Goal: Information Seeking & Learning: Learn about a topic

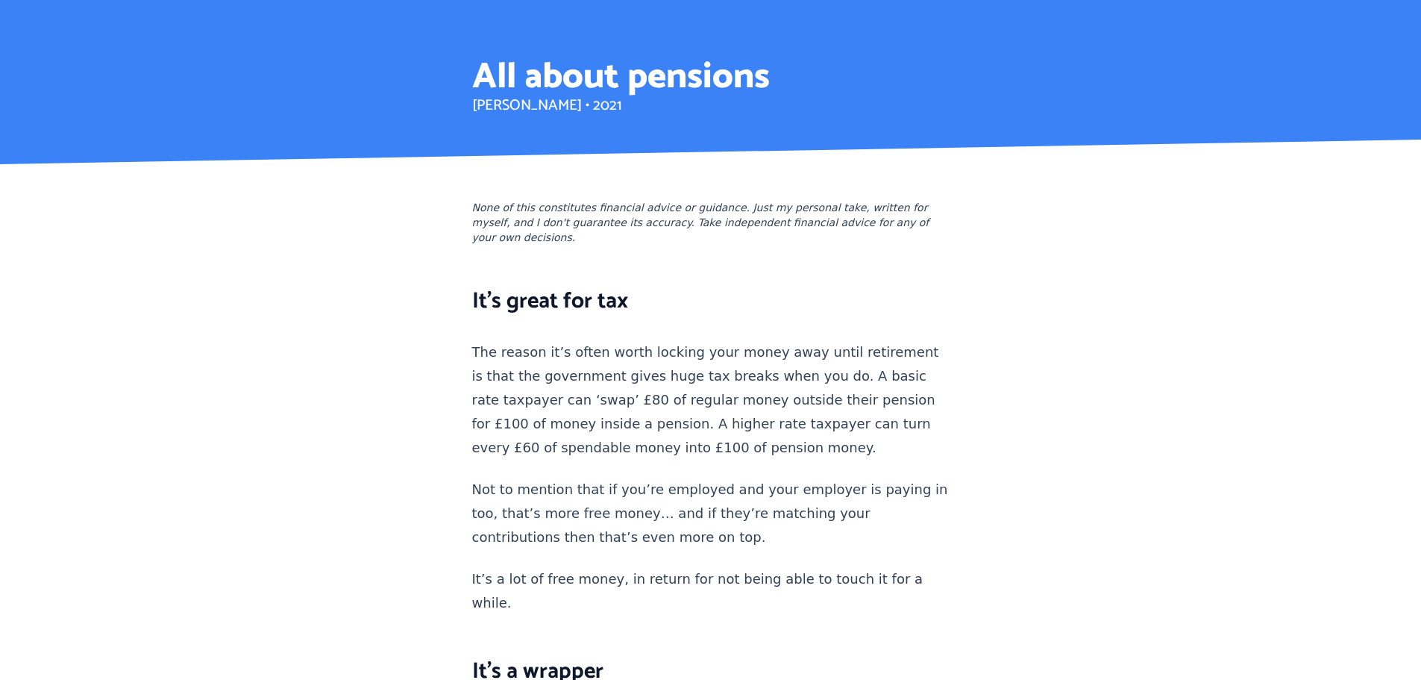
click at [513, 68] on h1 "All about pensions" at bounding box center [621, 78] width 298 height 36
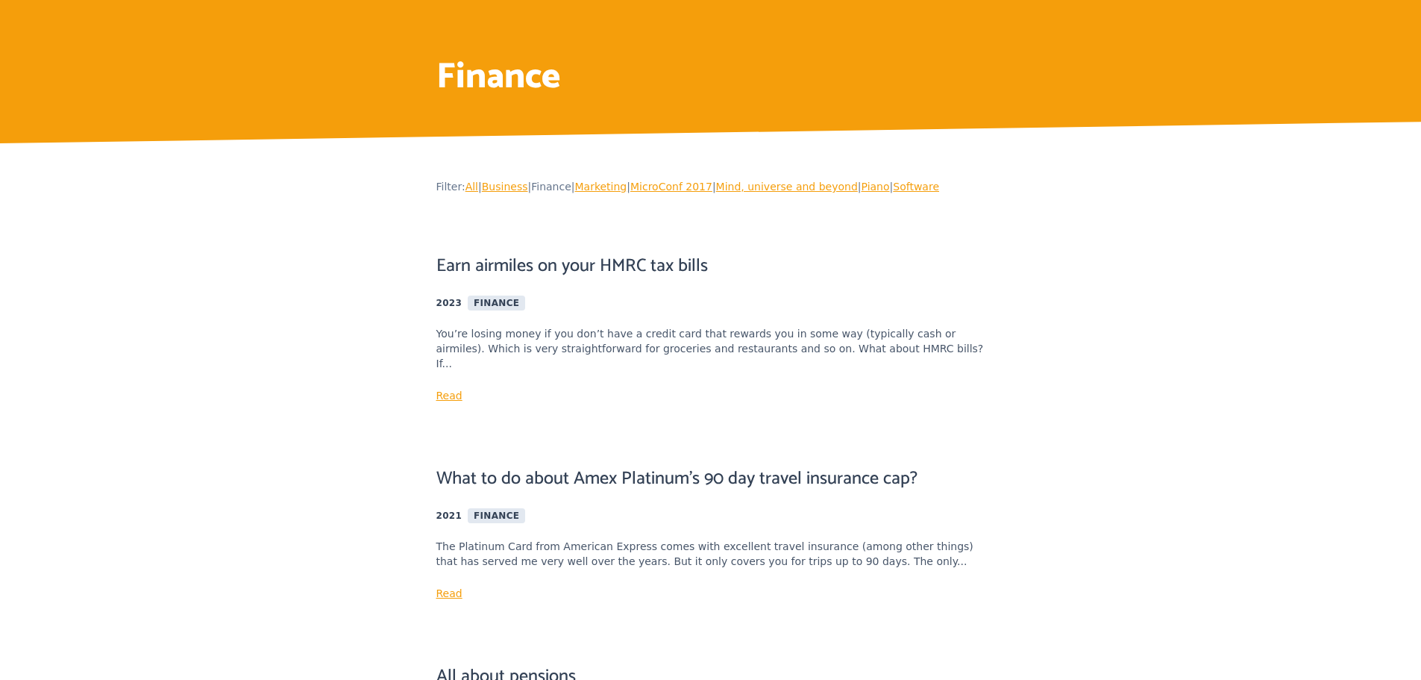
click at [918, 187] on link "Software" at bounding box center [916, 187] width 46 height 12
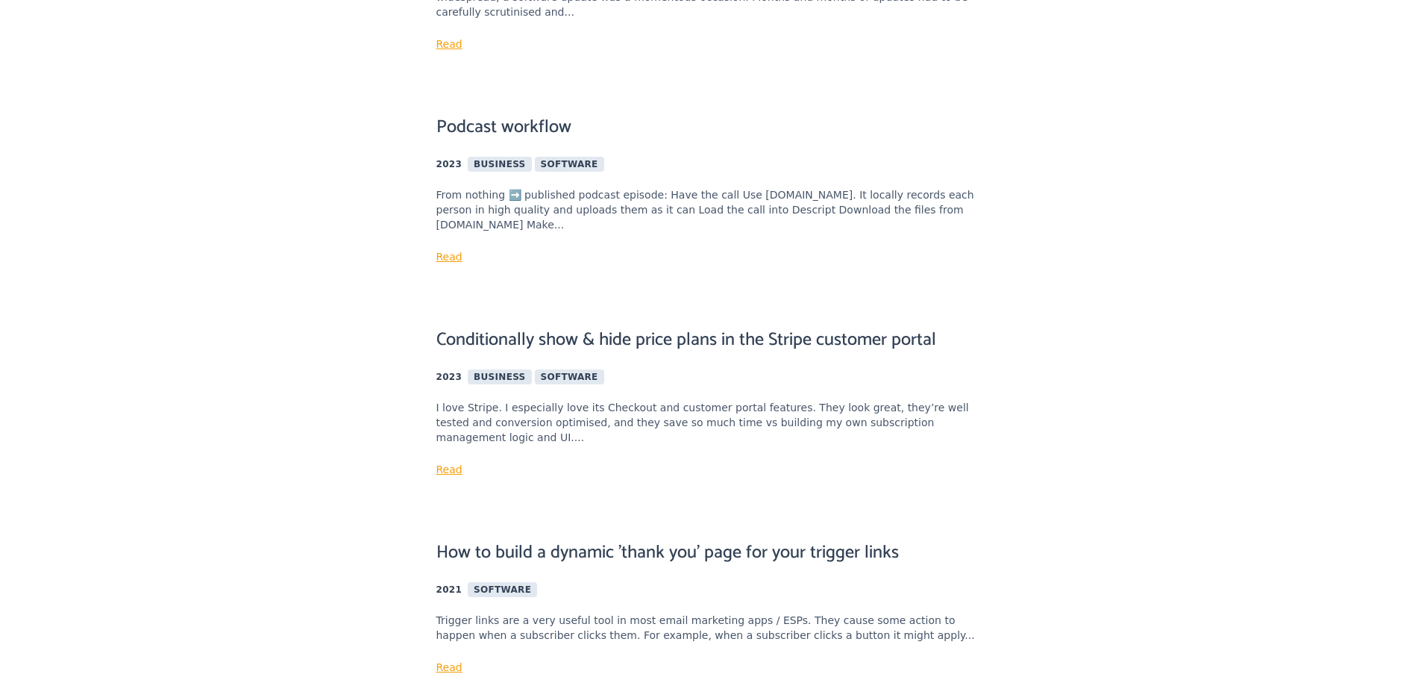
scroll to position [373, 0]
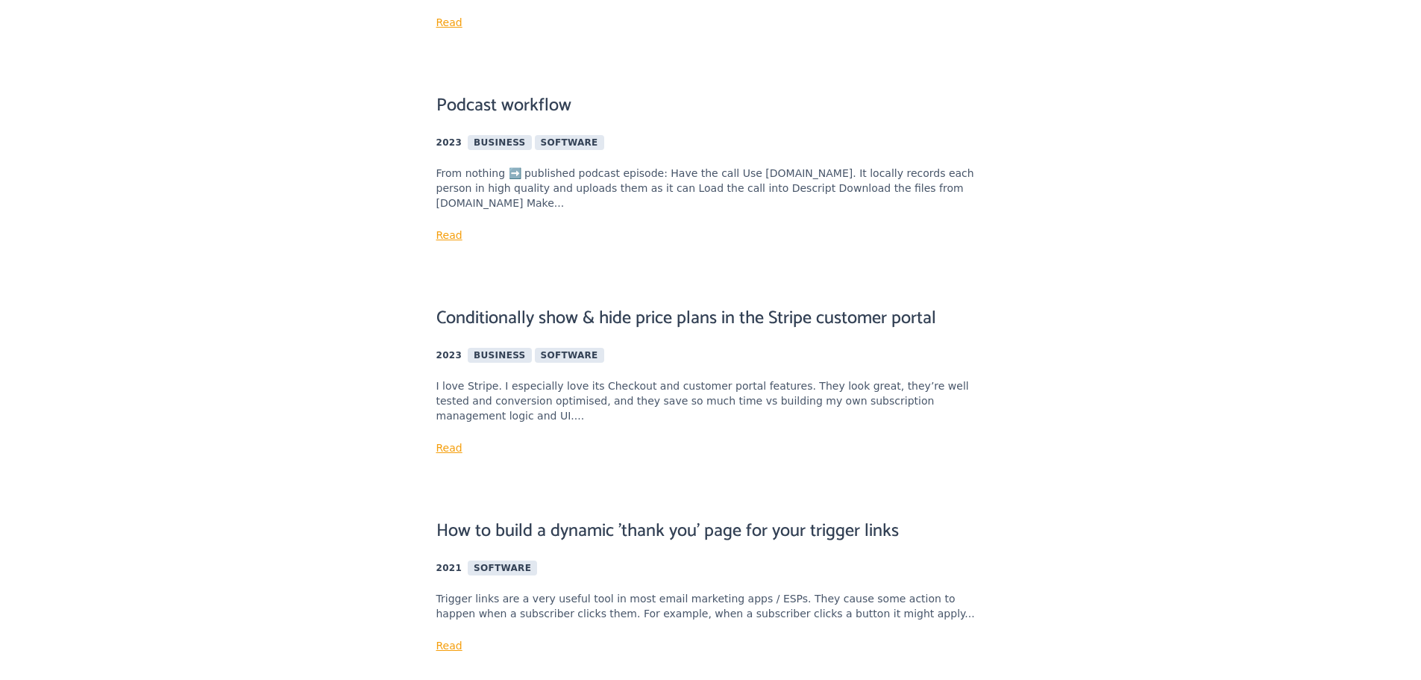
click at [454, 229] on link "Read" at bounding box center [449, 235] width 26 height 12
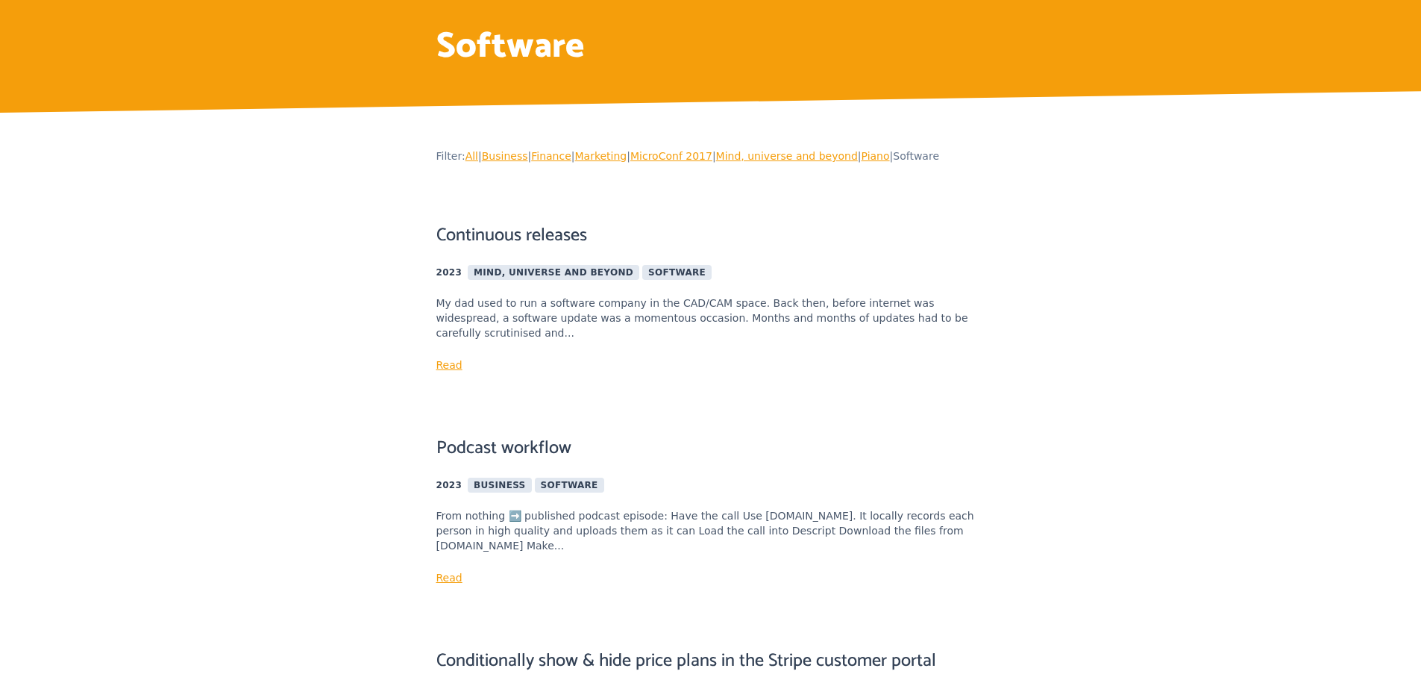
scroll to position [0, 0]
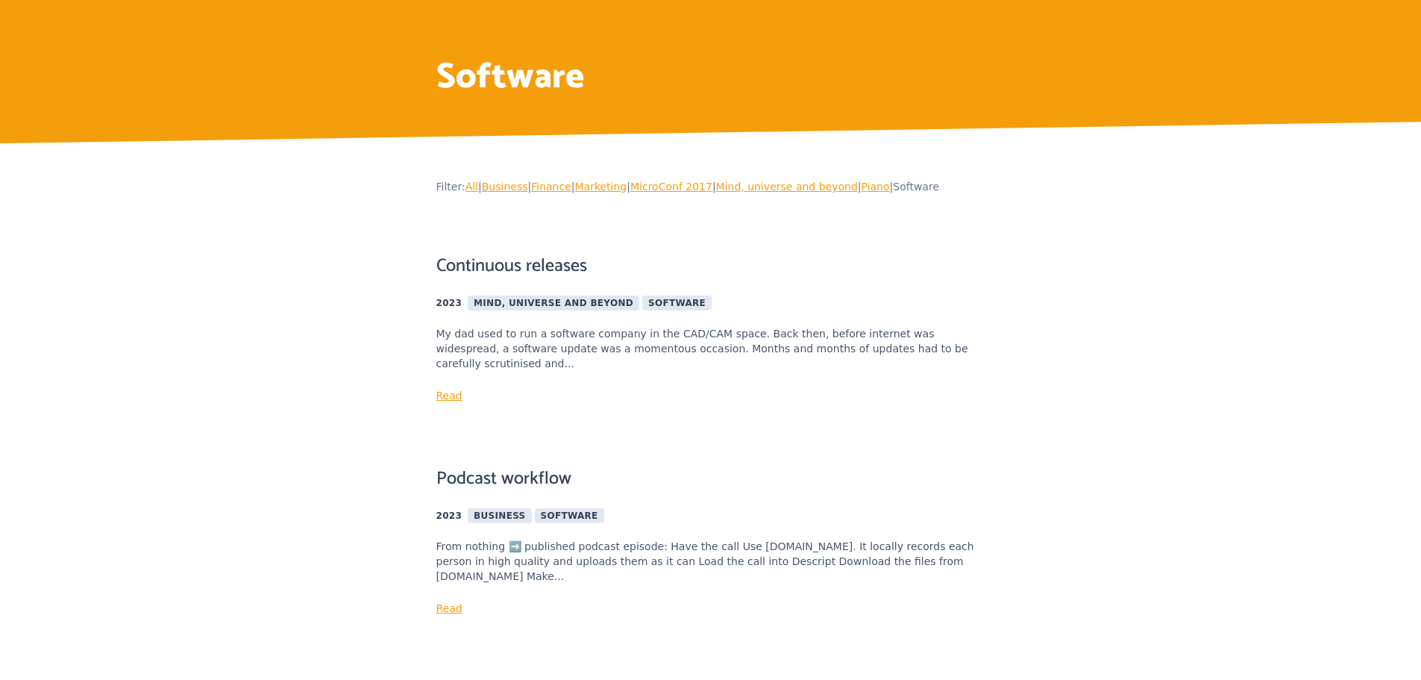
click at [471, 186] on link "All" at bounding box center [471, 187] width 13 height 12
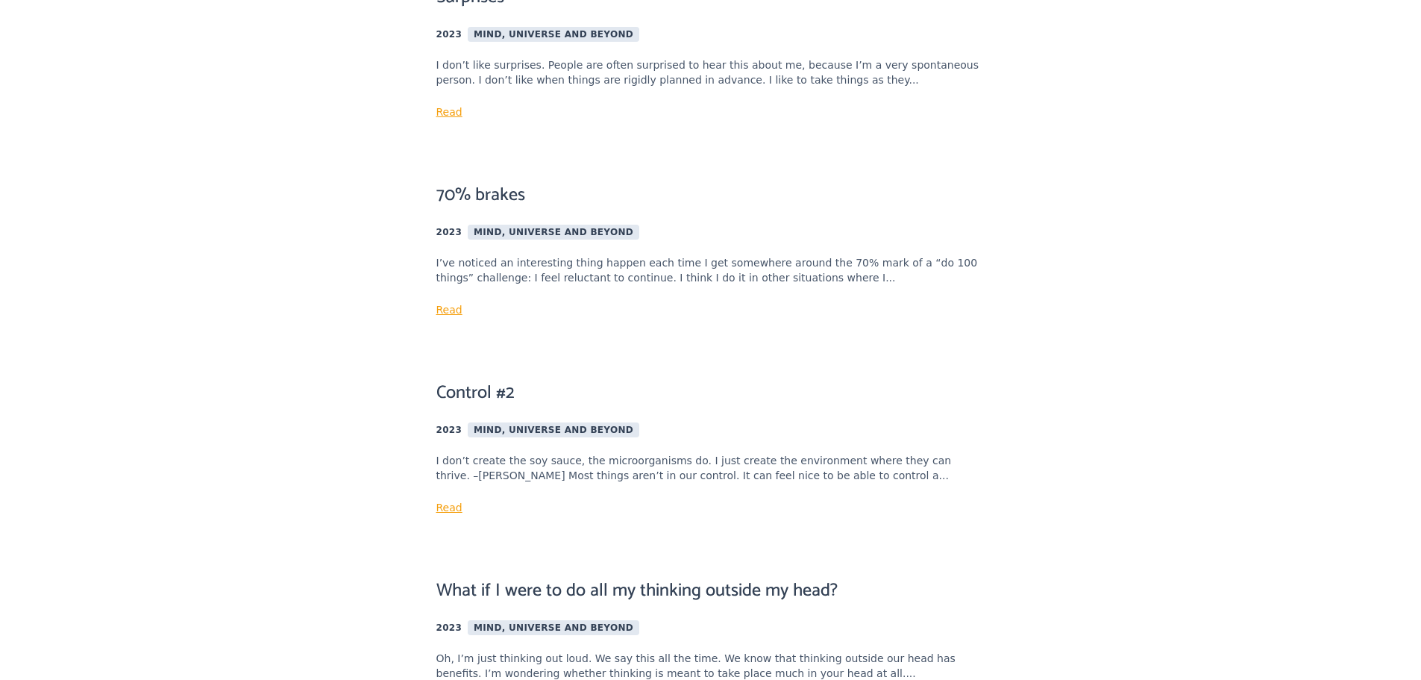
scroll to position [3133, 0]
